Goal: Find specific page/section: Find specific page/section

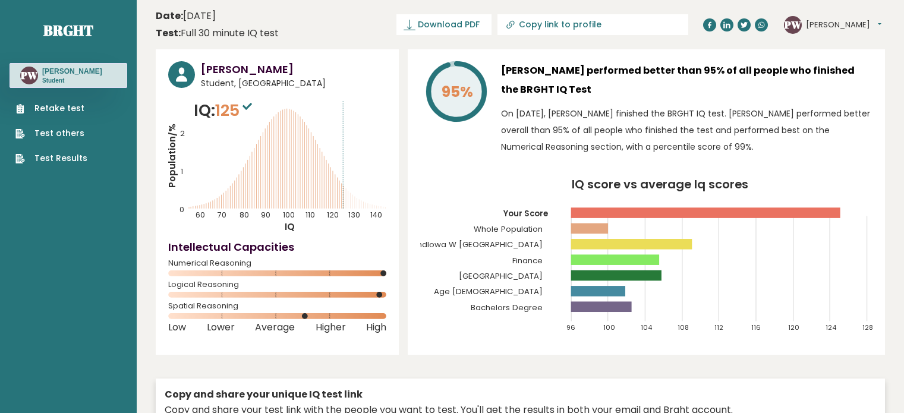
scroll to position [45, 0]
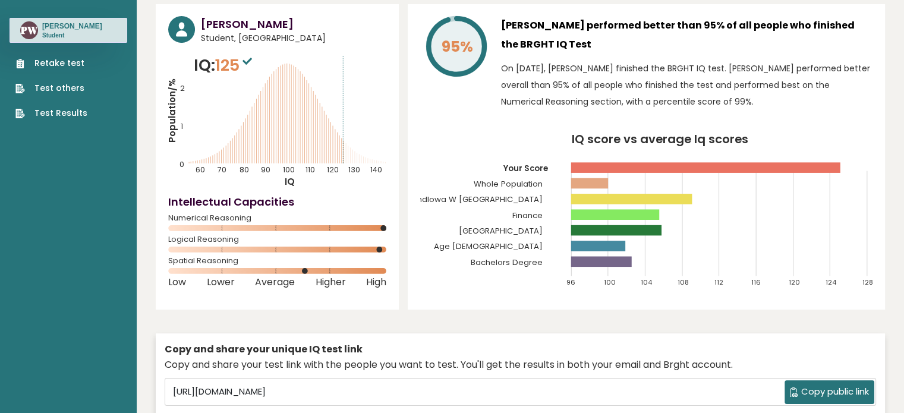
click at [582, 217] on rect at bounding box center [615, 214] width 88 height 11
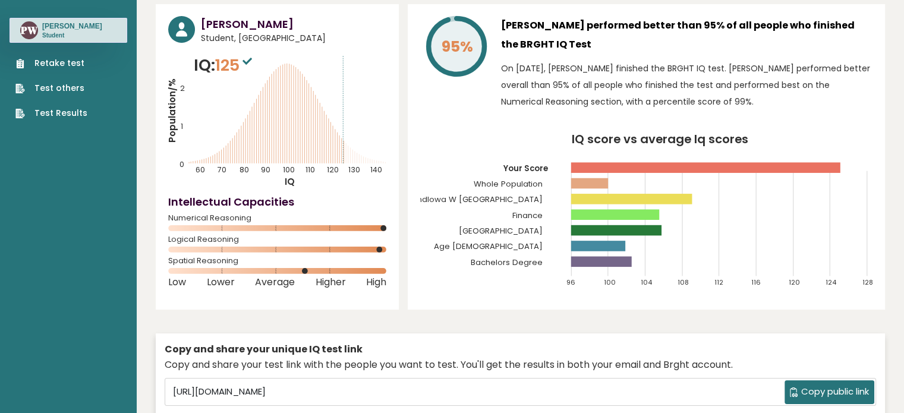
click at [523, 184] on tspan "Whole Population" at bounding box center [507, 183] width 69 height 11
